Goal: Find specific page/section: Find specific page/section

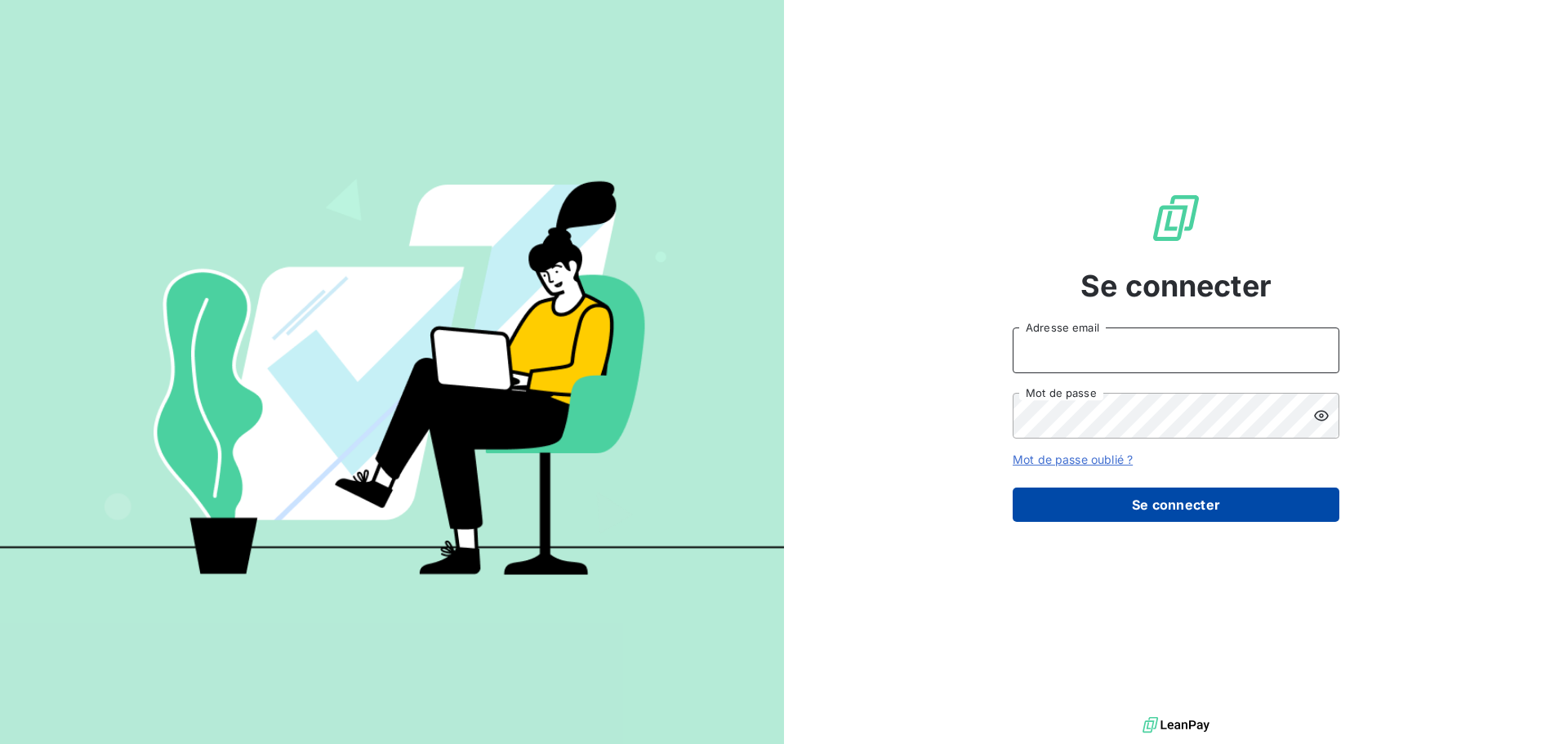
type input "[EMAIL_ADDRESS][DOMAIN_NAME]"
click at [1203, 514] on button "Se connecter" at bounding box center [1176, 505] width 326 height 35
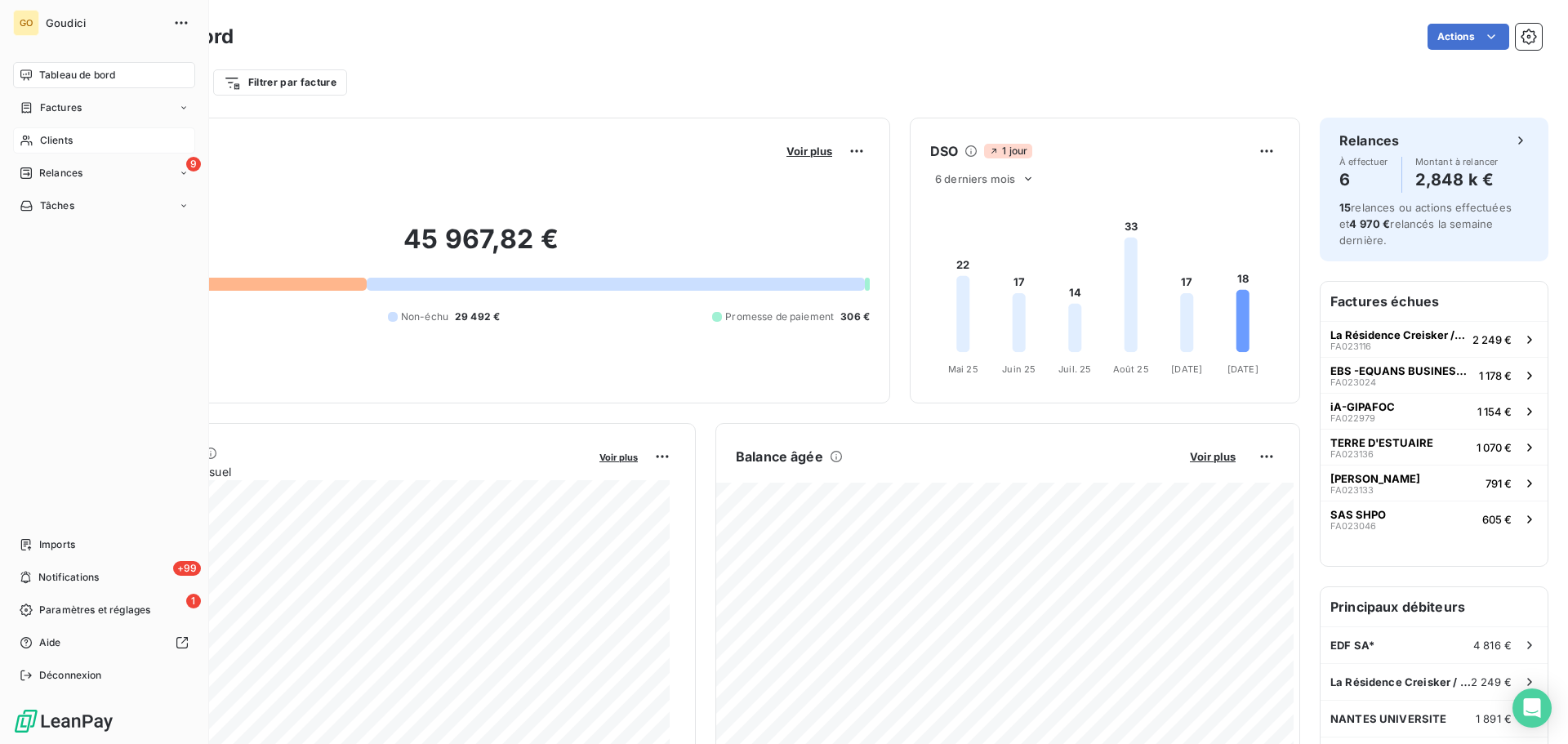
click at [68, 138] on span "Clients" at bounding box center [56, 140] width 33 height 15
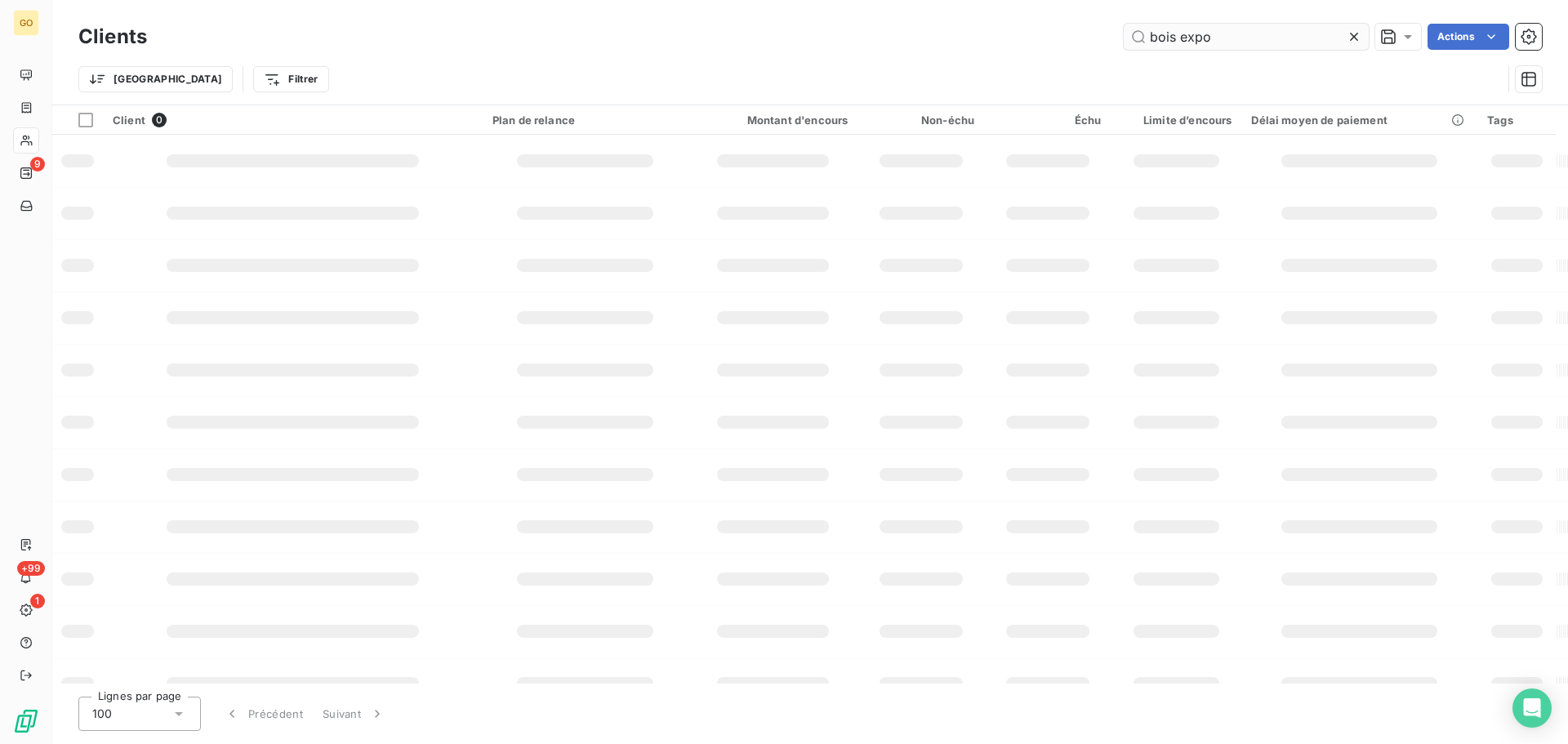
type input "bois expo"
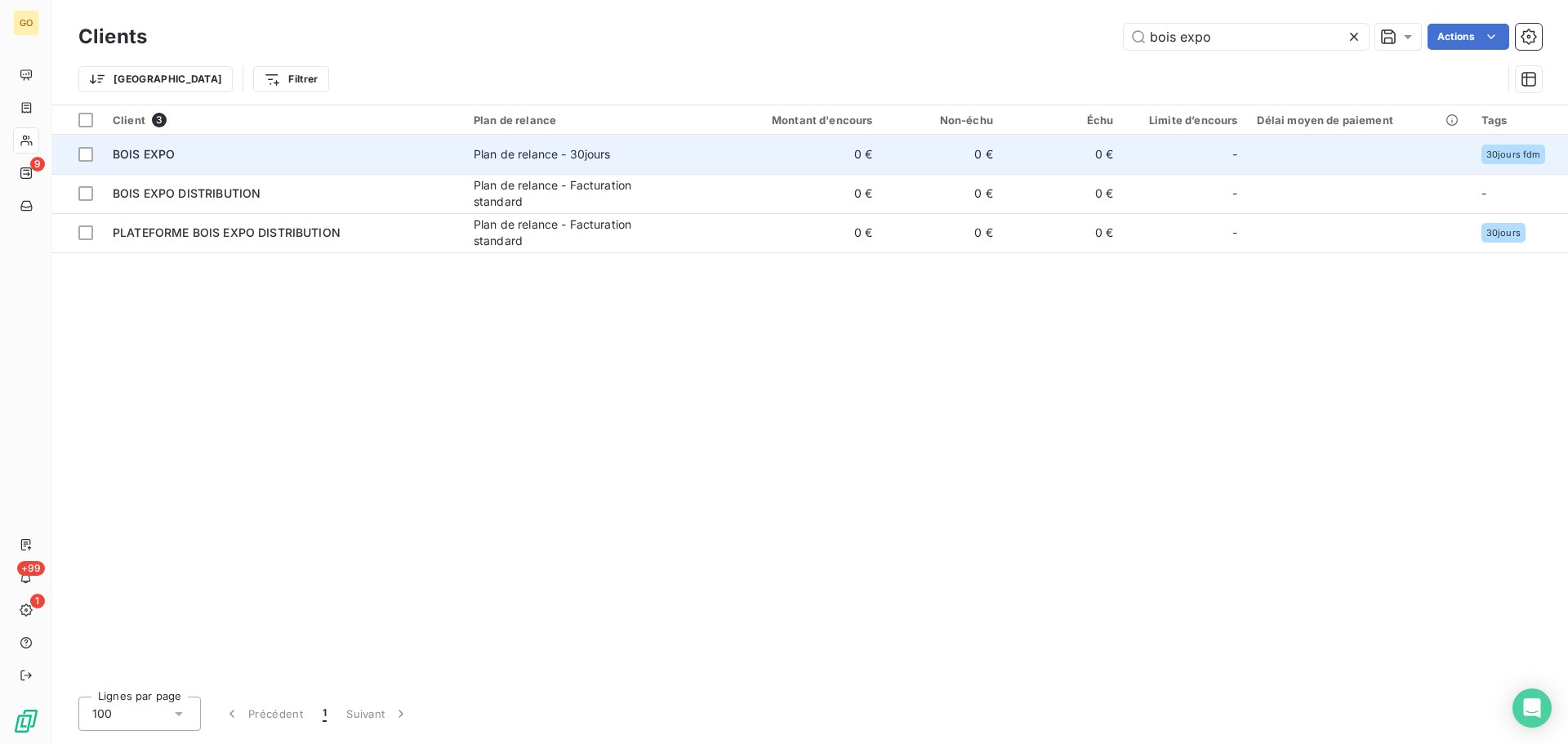
click at [505, 148] on div "Plan de relance - 30jours" at bounding box center [542, 154] width 137 height 16
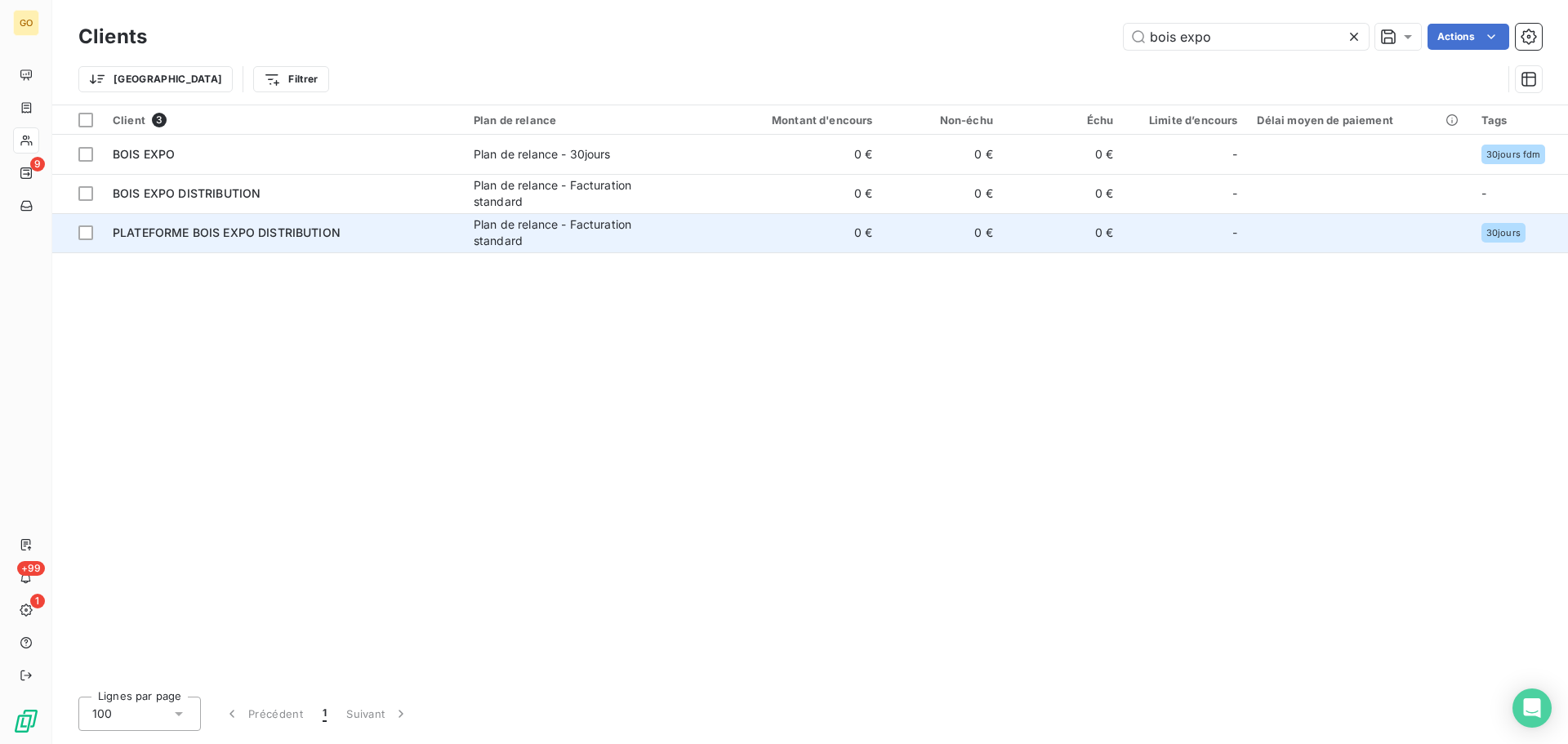
click at [617, 229] on div "Plan de relance - Facturation standard" at bounding box center [576, 233] width 204 height 33
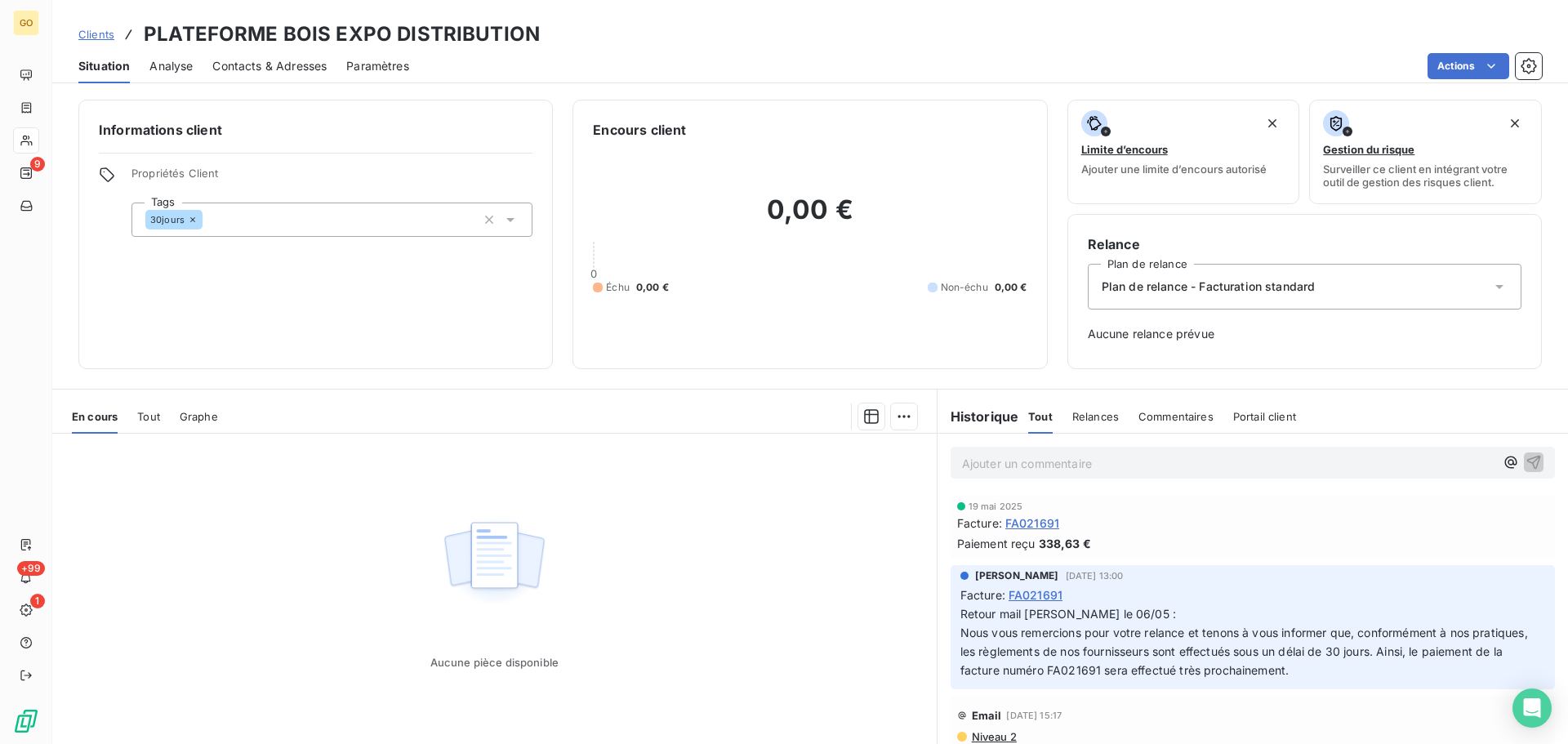
click at [283, 60] on span "Contacts & Adresses" at bounding box center [269, 66] width 114 height 16
